Goal: Task Accomplishment & Management: Manage account settings

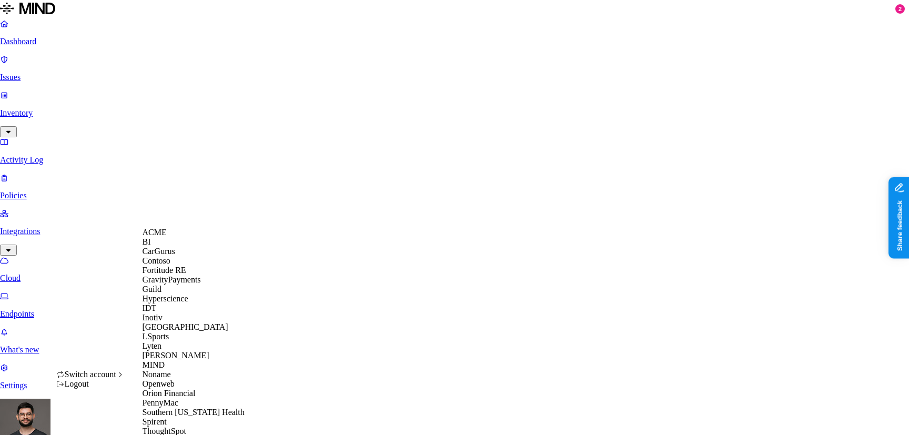
scroll to position [276, 0]
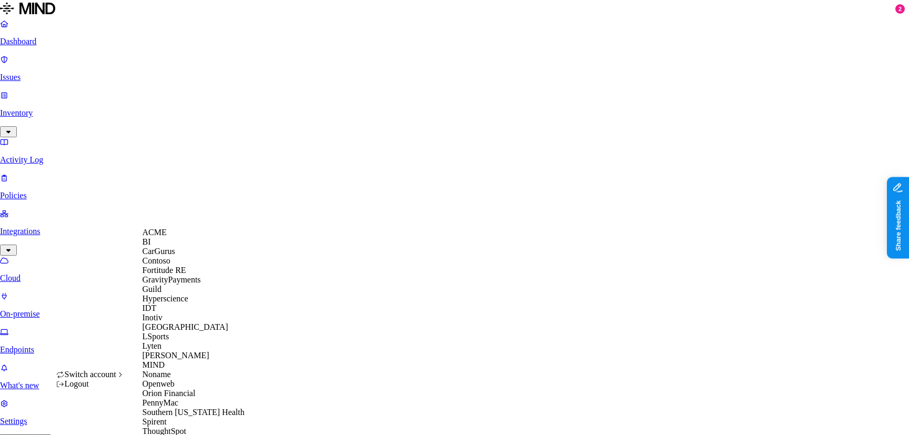
click at [180, 237] on div "ACME" at bounding box center [193, 232] width 102 height 9
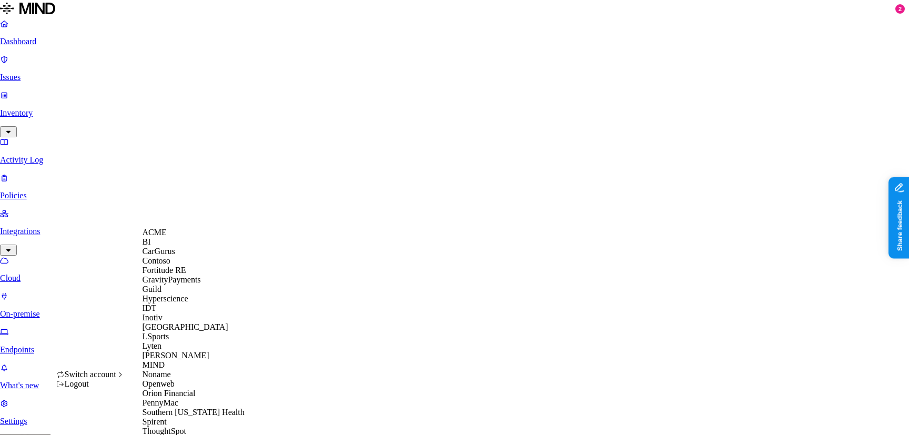
scroll to position [189, 0]
click at [178, 360] on div "MIND" at bounding box center [193, 364] width 102 height 9
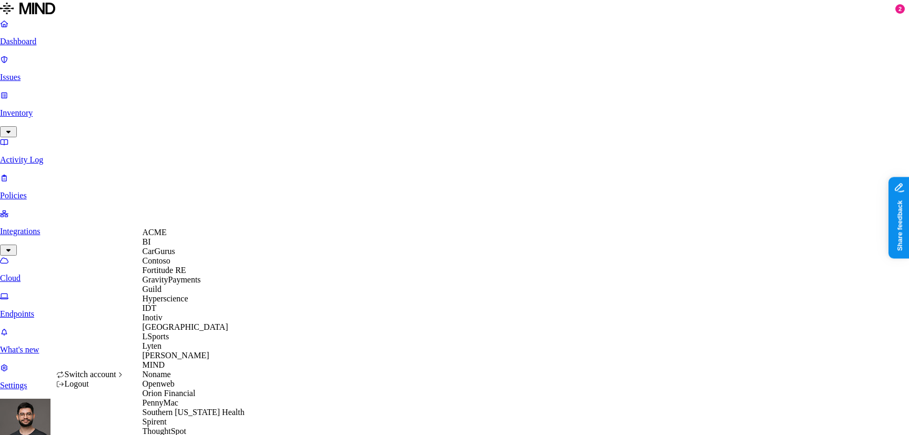
scroll to position [276, 0]
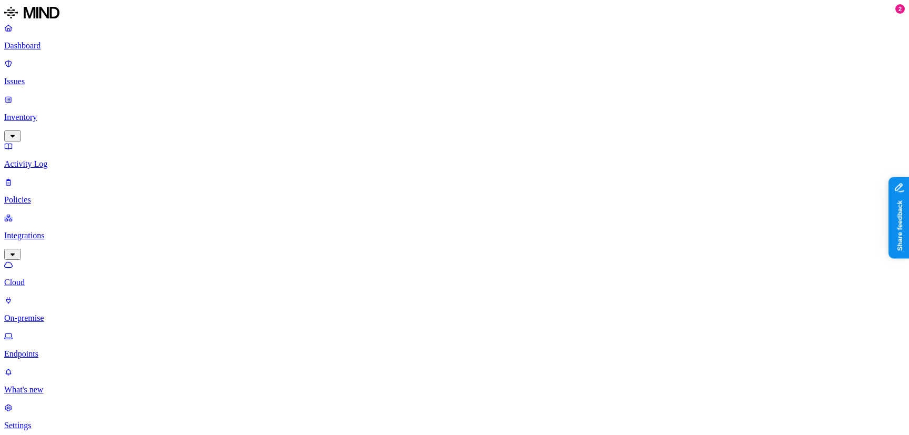
click at [70, 328] on nav "Dashboard Issues Inventory Activity Log Policies Integrations Cloud On-premise …" at bounding box center [454, 226] width 900 height 407
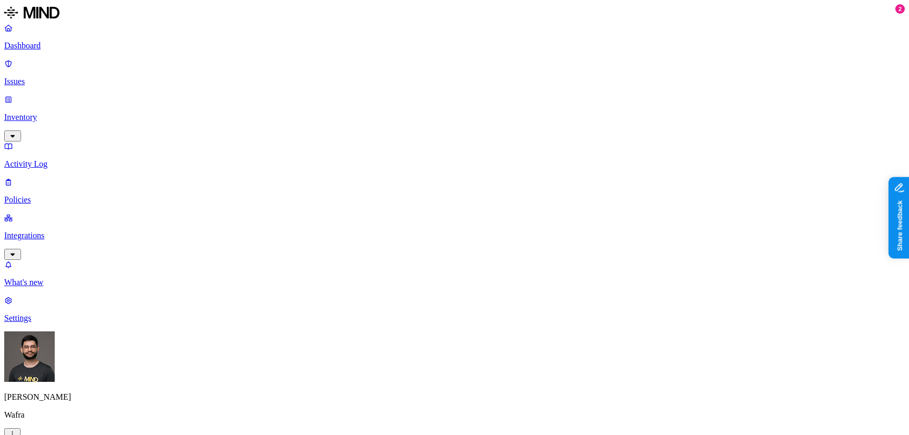
click at [60, 149] on nav "Dashboard Issues Inventory Activity Log Policies Integrations What's new 2 Sett…" at bounding box center [454, 173] width 900 height 300
click at [54, 213] on link "Integrations" at bounding box center [454, 235] width 900 height 45
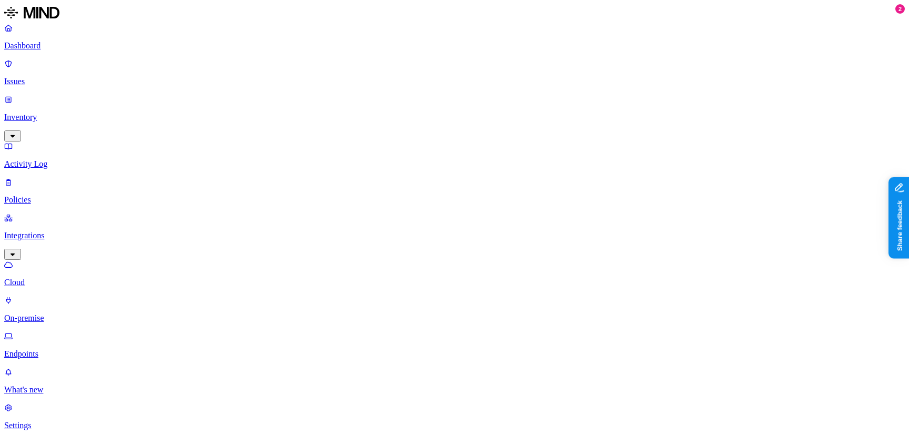
click at [46, 331] on link "Endpoints" at bounding box center [454, 344] width 900 height 27
click at [35, 77] on p "Issues" at bounding box center [454, 81] width 900 height 9
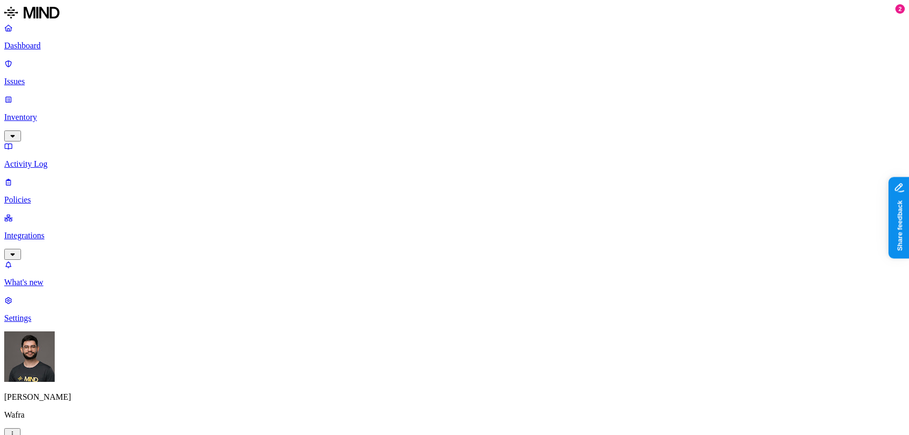
click at [387, 109] on span "Endpoint" at bounding box center [402, 104] width 31 height 9
click at [206, 142] on span "Resolved" at bounding box center [214, 145] width 32 height 9
